Goal: Find specific page/section: Find specific page/section

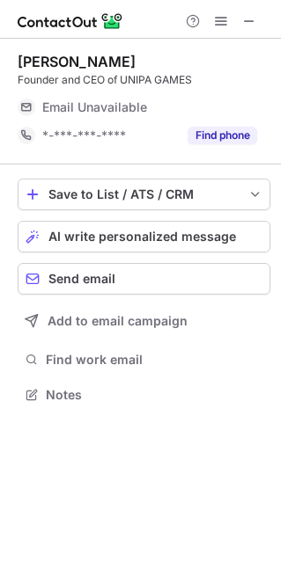
scroll to position [9, 9]
click at [249, 14] on span at bounding box center [249, 21] width 14 height 14
